Goal: Task Accomplishment & Management: Manage account settings

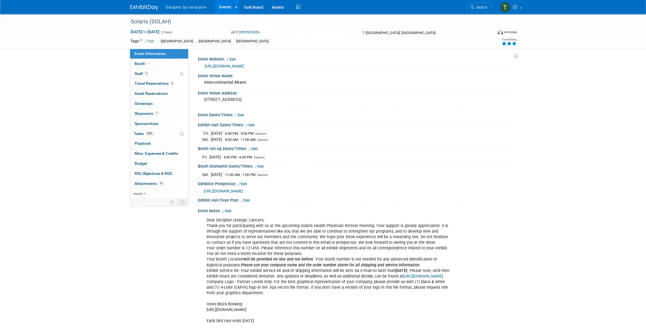
click at [228, 10] on link "Events" at bounding box center [225, 7] width 20 height 14
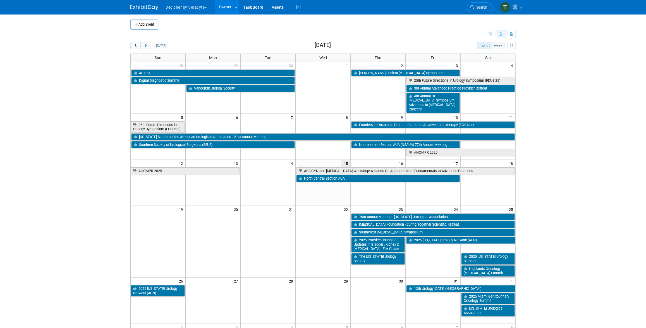
click at [501, 34] on icon "button" at bounding box center [501, 35] width 4 height 4
click at [497, 52] on link "List View" at bounding box center [477, 54] width 47 height 8
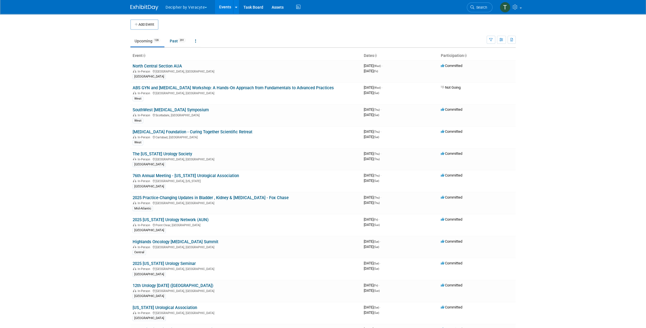
click at [345, 37] on ul "Upcoming 128 Past 291 All Events 419 Past and Upcoming Grouped Annually Events …" at bounding box center [308, 41] width 356 height 13
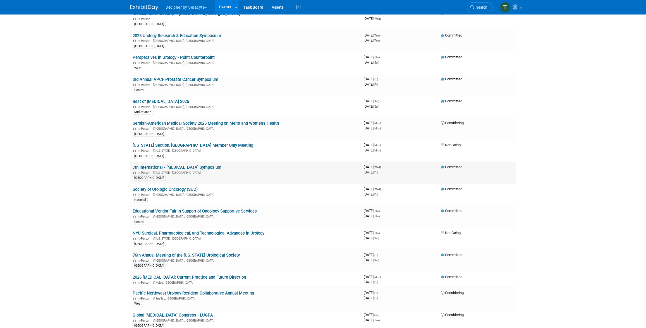
click at [206, 165] on link "7th international - [MEDICAL_DATA] Symposium" at bounding box center [177, 167] width 89 height 5
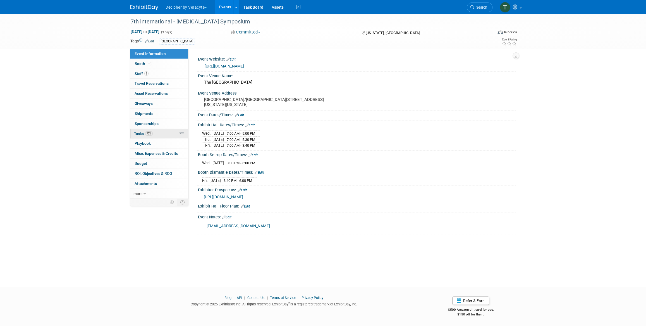
click at [159, 129] on link "75% Tasks 75%" at bounding box center [159, 134] width 58 height 10
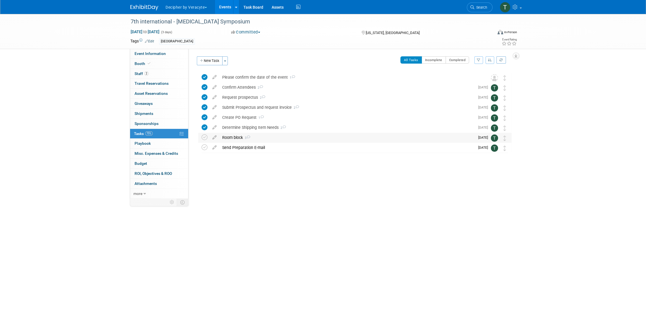
click at [240, 139] on div "Room block 3" at bounding box center [346, 137] width 255 height 9
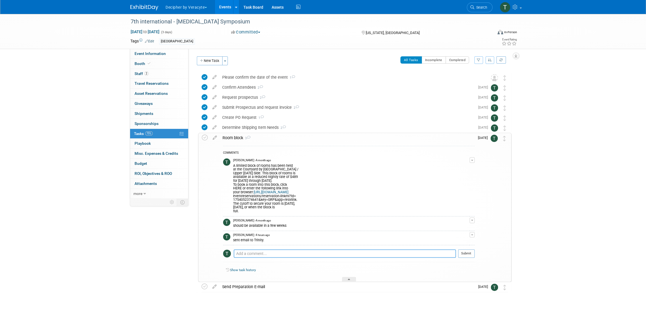
click at [278, 253] on textarea at bounding box center [345, 254] width 222 height 8
type textarea "not available yet per trinity."
click at [462, 253] on button "Submit" at bounding box center [466, 254] width 16 height 8
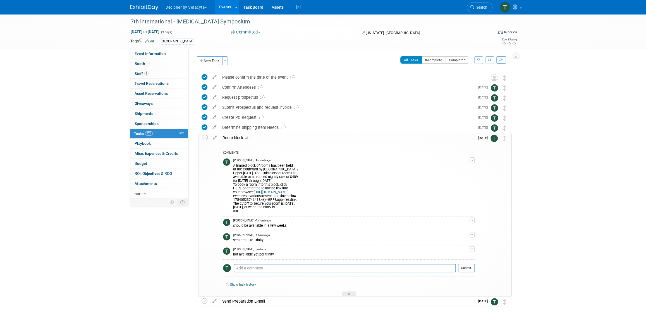
click at [293, 138] on div "Room block 4" at bounding box center [347, 137] width 255 height 9
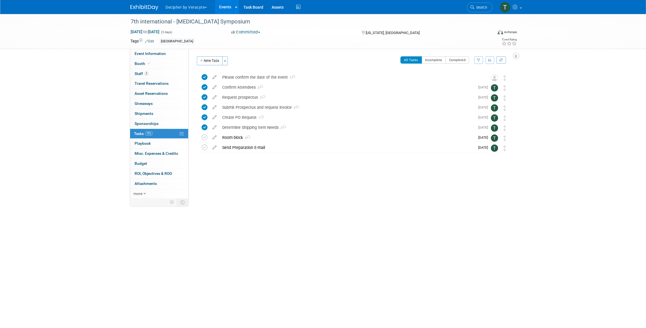
click at [222, 9] on link "Events" at bounding box center [225, 7] width 20 height 14
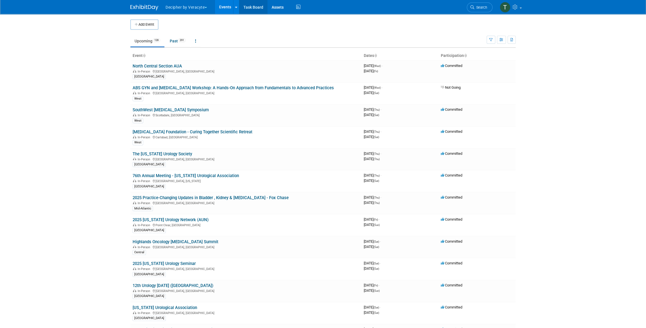
click at [256, 13] on link "Task Board" at bounding box center [253, 7] width 28 height 14
